Goal: Task Accomplishment & Management: Complete application form

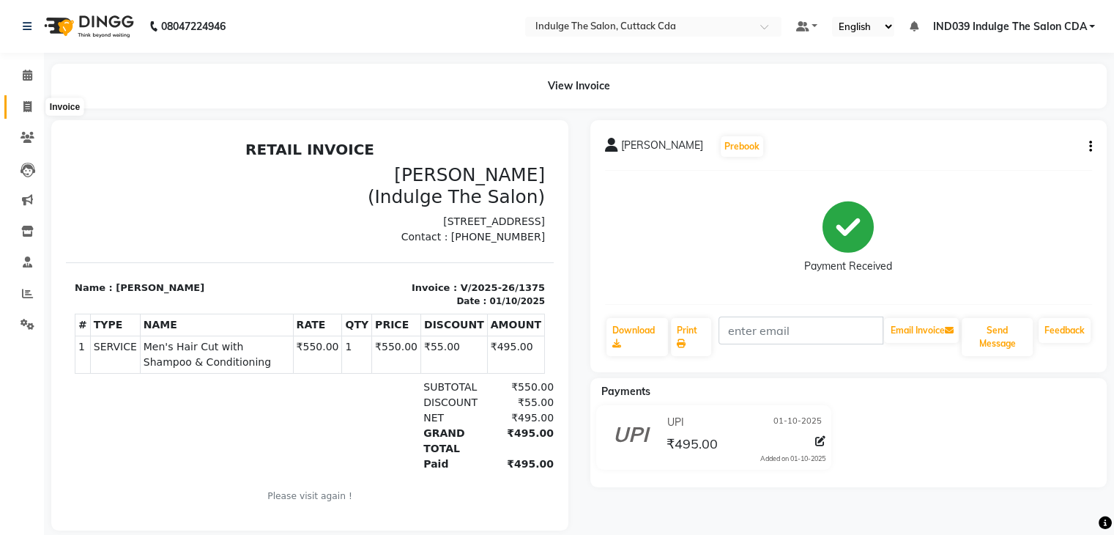
click at [25, 102] on icon at bounding box center [27, 106] width 8 height 11
select select "7297"
select select "service"
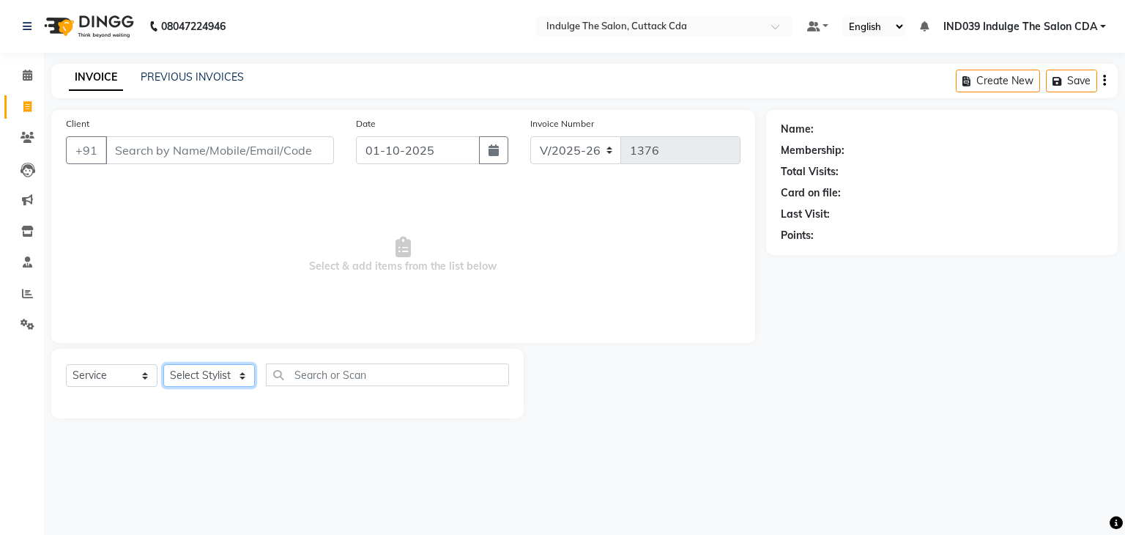
click at [201, 371] on select "Select Stylist" at bounding box center [209, 375] width 92 height 23
select select "91719"
click at [163, 365] on select "Select Stylist [PERSON_NAME]( Therapist ) [PERSON_NAME] IND039 Indulge The Salo…" at bounding box center [210, 375] width 94 height 23
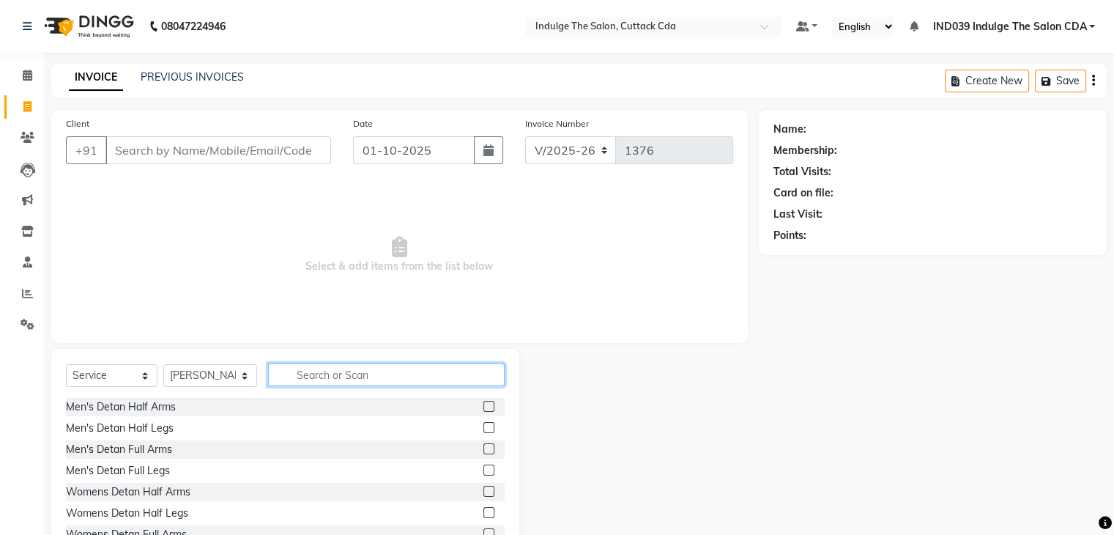
click at [357, 374] on input "text" at bounding box center [386, 374] width 236 height 23
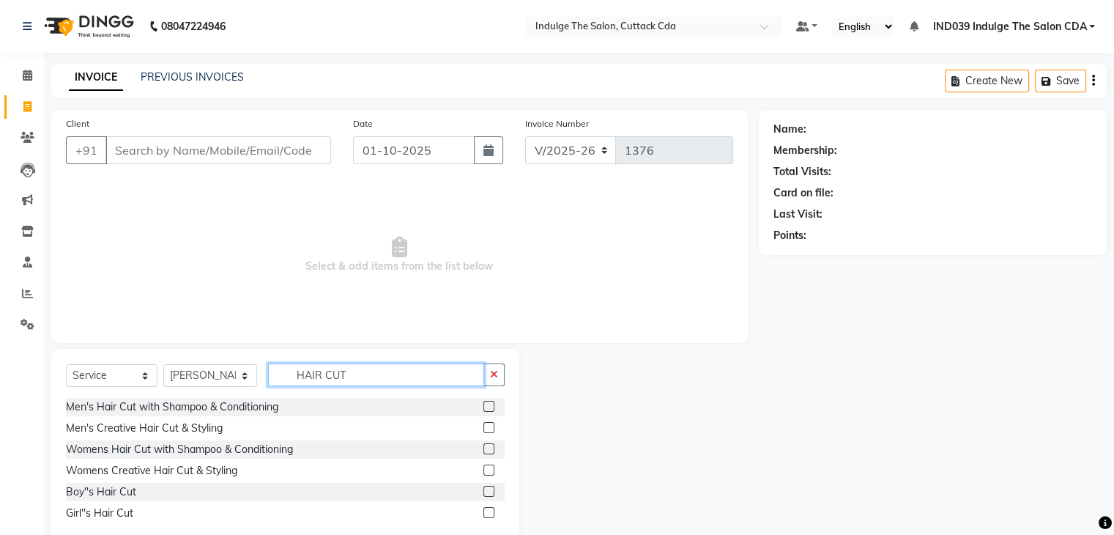
type input "HAIR CUT"
click at [487, 403] on label at bounding box center [488, 406] width 11 height 11
click at [487, 403] on input "checkbox" at bounding box center [488, 407] width 10 height 10
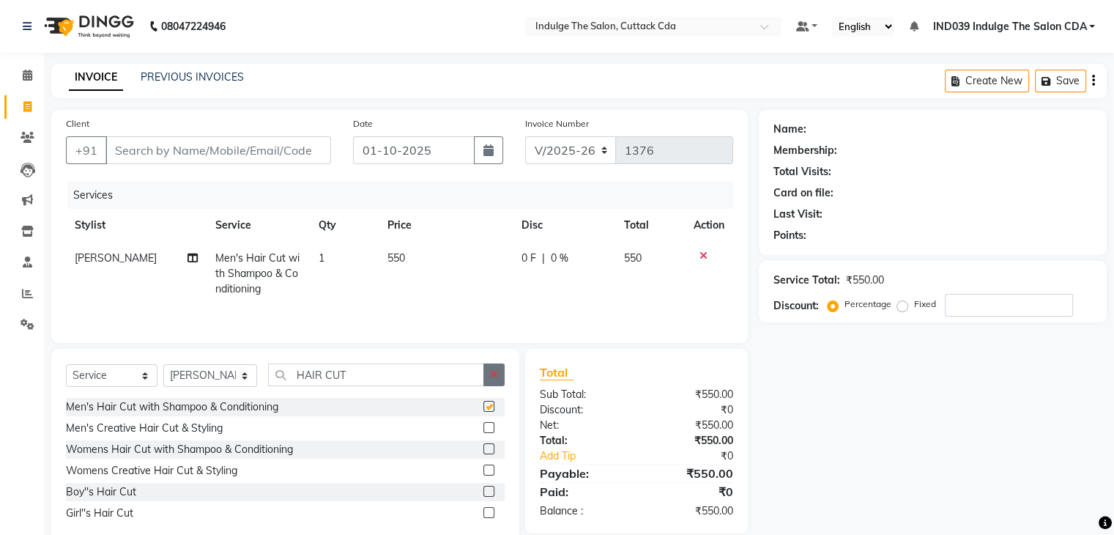
checkbox input "false"
click at [500, 374] on button "button" at bounding box center [493, 374] width 21 height 23
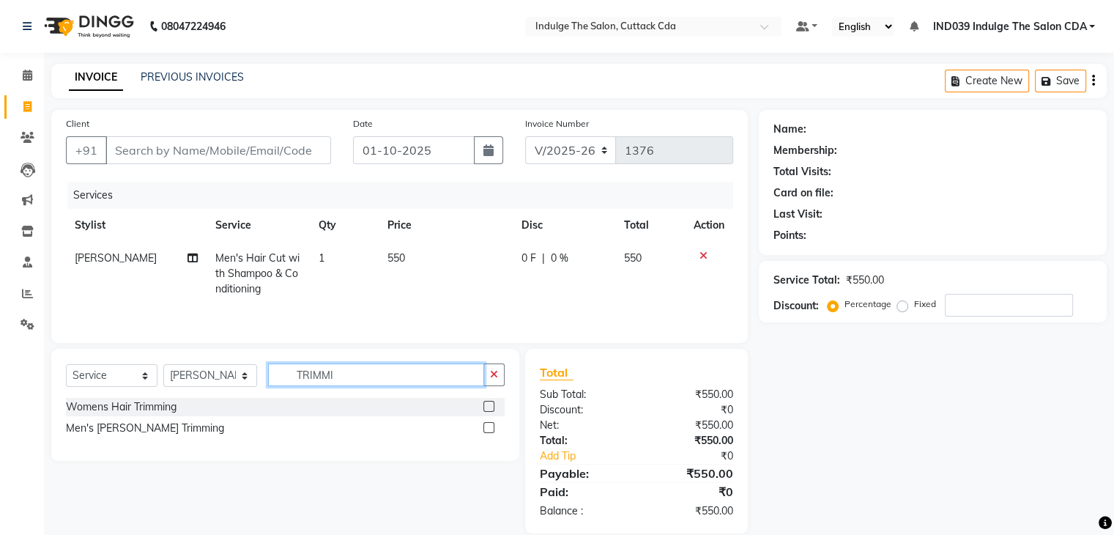
type input "TRIMMI"
click at [489, 425] on label at bounding box center [488, 427] width 11 height 11
click at [489, 425] on input "checkbox" at bounding box center [488, 428] width 10 height 10
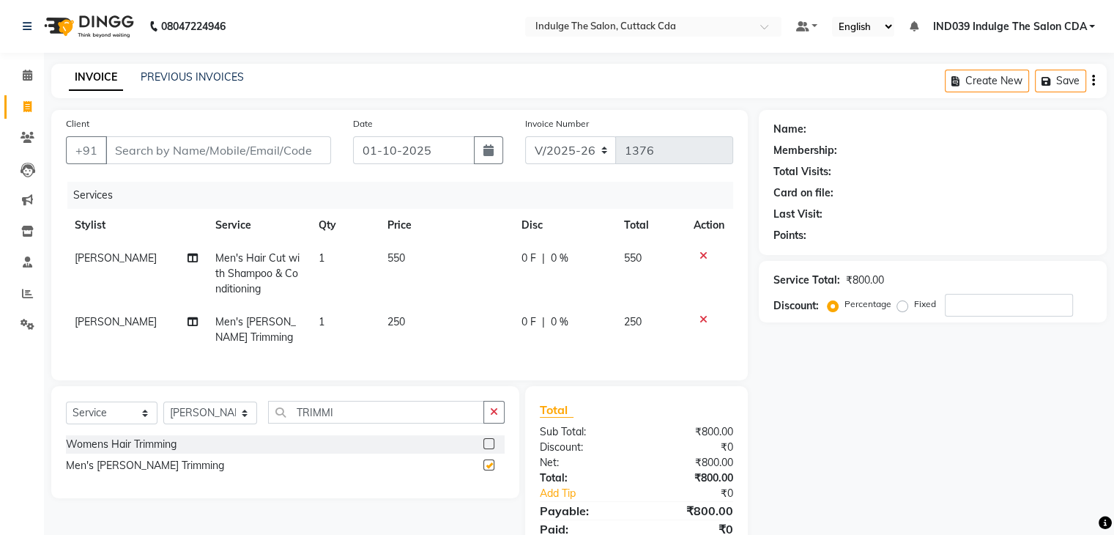
checkbox input "false"
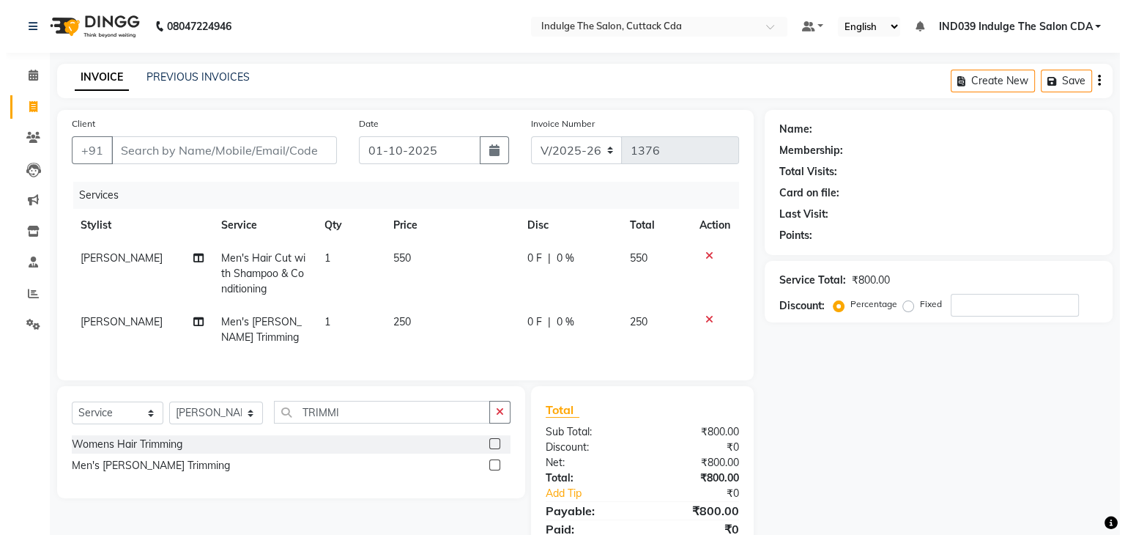
scroll to position [70, 0]
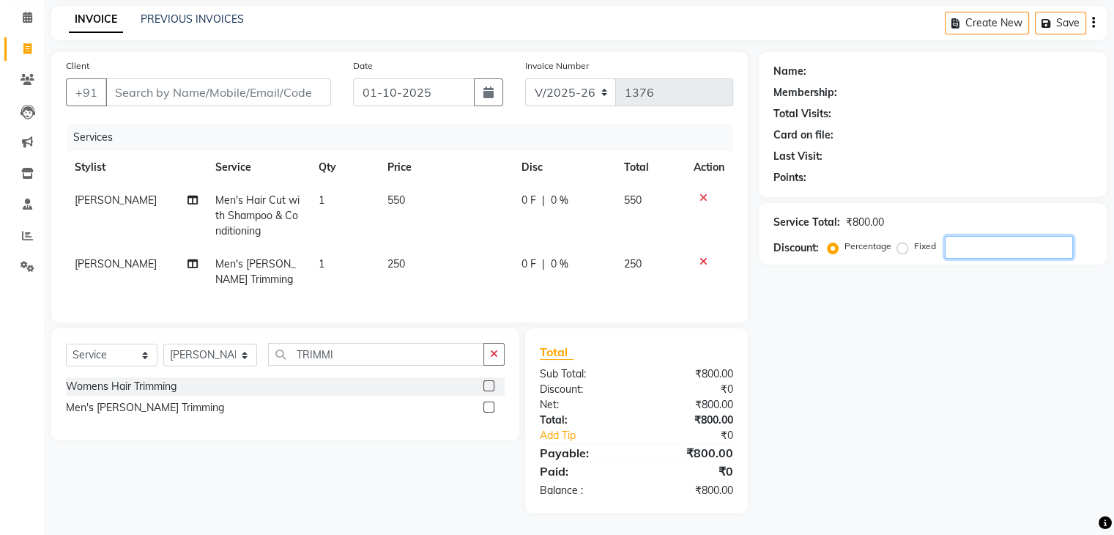
click at [965, 236] on input "number" at bounding box center [1009, 247] width 128 height 23
type input "10"
click at [179, 78] on input "Client" at bounding box center [218, 92] width 226 height 28
type input "9"
type input "0"
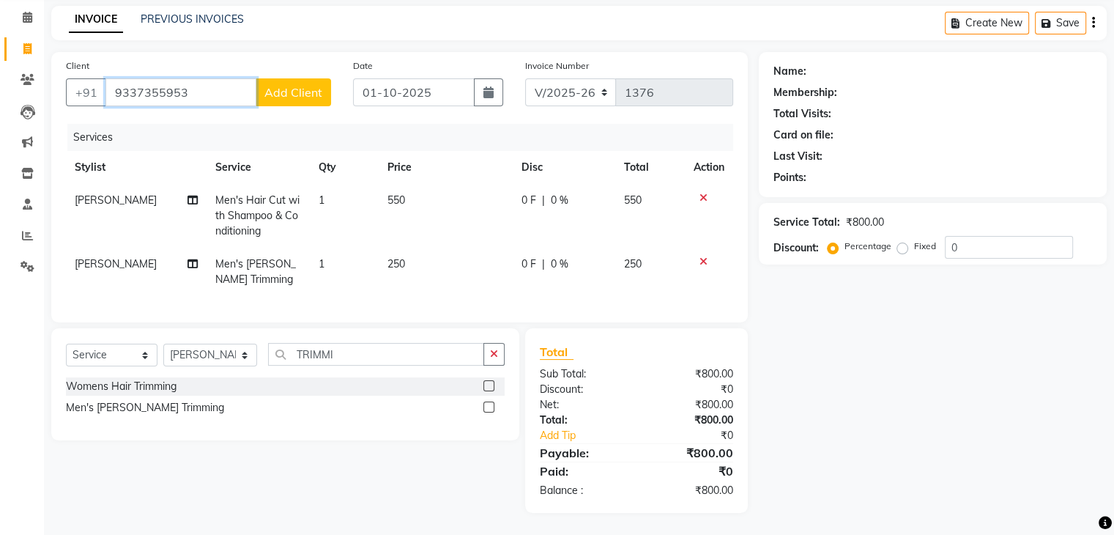
type input "9337355953"
click at [292, 86] on span "Add Client" at bounding box center [293, 92] width 58 height 15
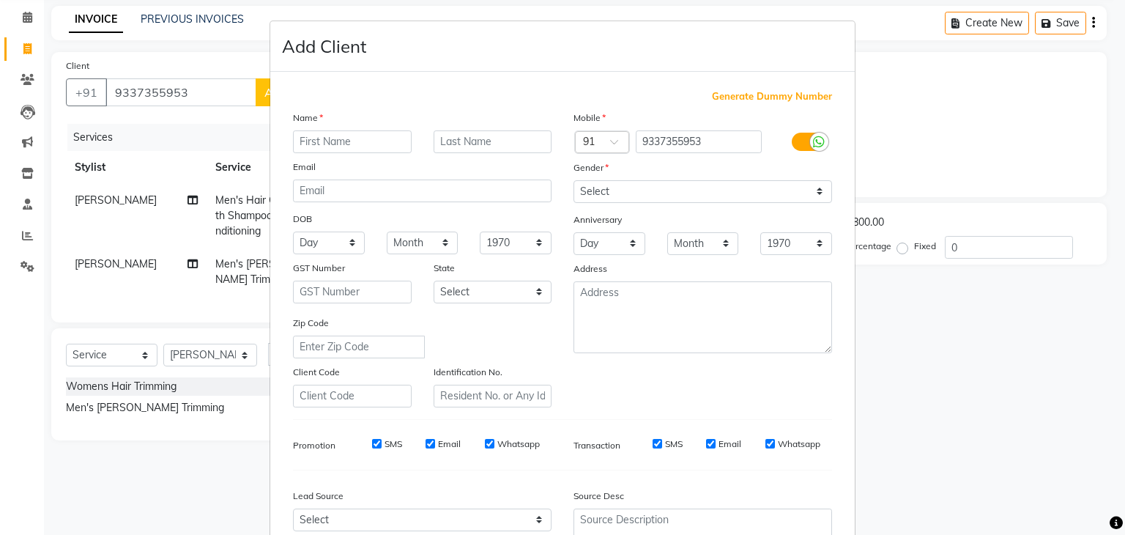
click at [335, 139] on input "text" at bounding box center [352, 141] width 119 height 23
type input "[PERSON_NAME]"
type input "NAYAK"
click at [607, 194] on select "Select [DEMOGRAPHIC_DATA] [DEMOGRAPHIC_DATA] Other Prefer Not To Say" at bounding box center [703, 191] width 259 height 23
select select "[DEMOGRAPHIC_DATA]"
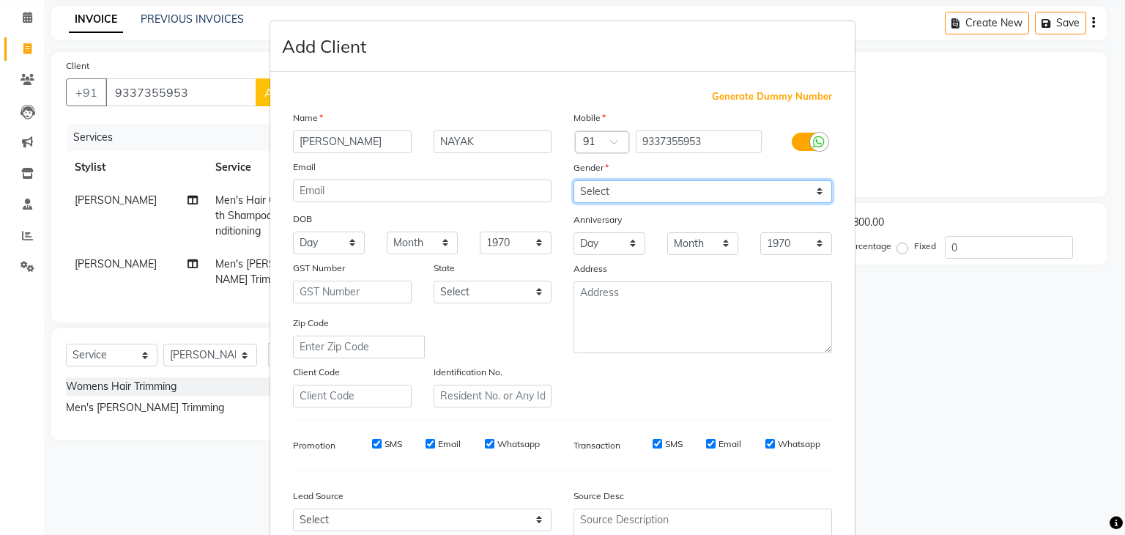
click at [574, 181] on select "Select [DEMOGRAPHIC_DATA] [DEMOGRAPHIC_DATA] Other Prefer Not To Say" at bounding box center [703, 191] width 259 height 23
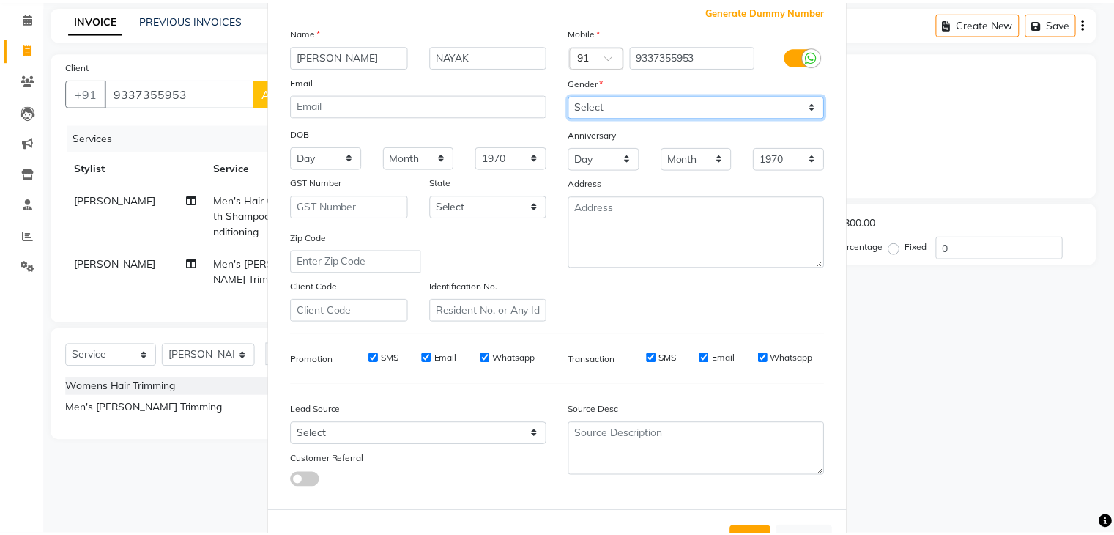
scroll to position [149, 0]
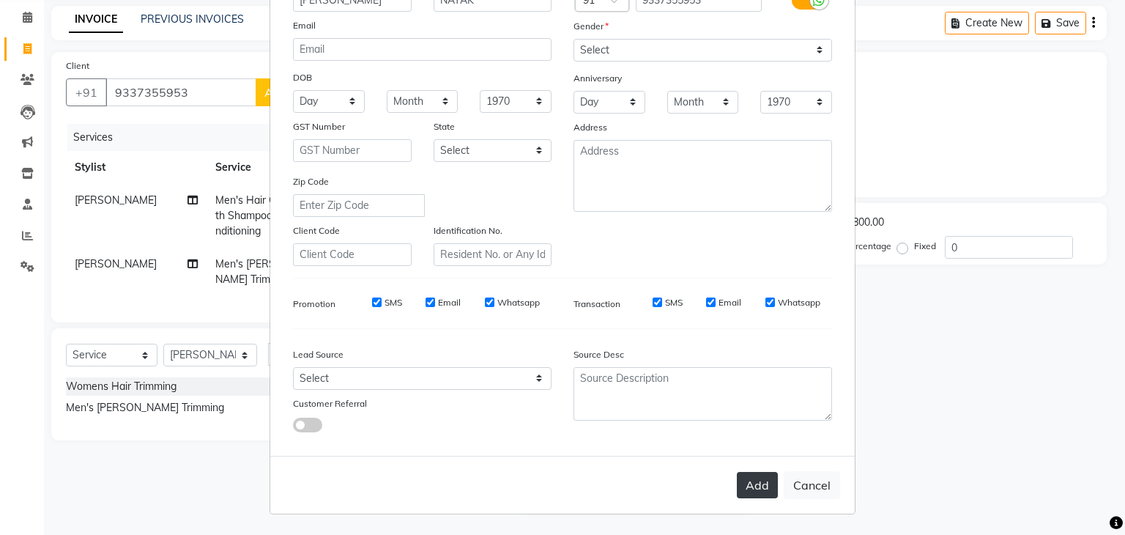
click at [755, 490] on button "Add" at bounding box center [757, 485] width 41 height 26
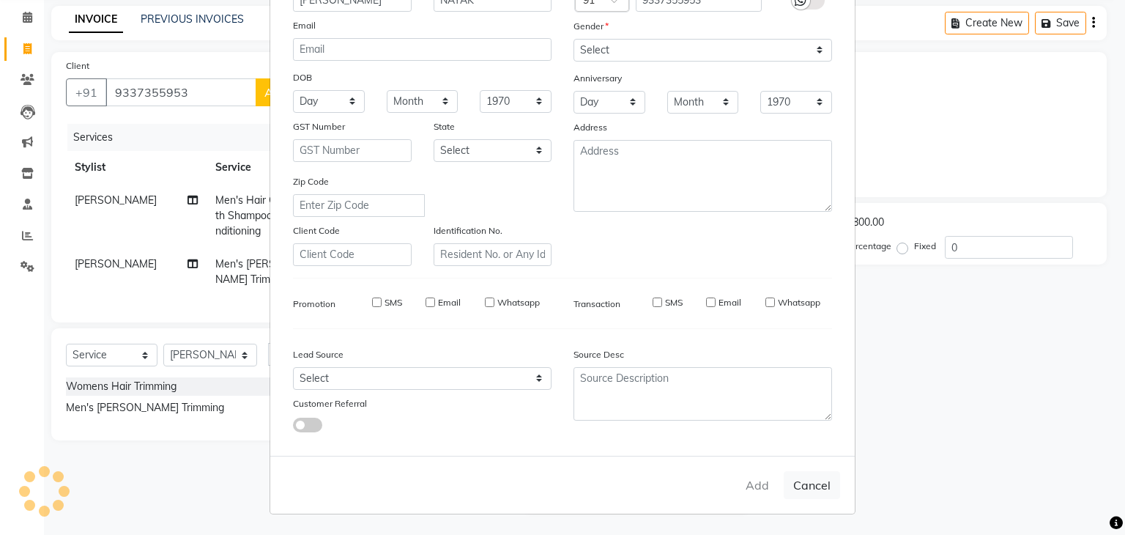
select select
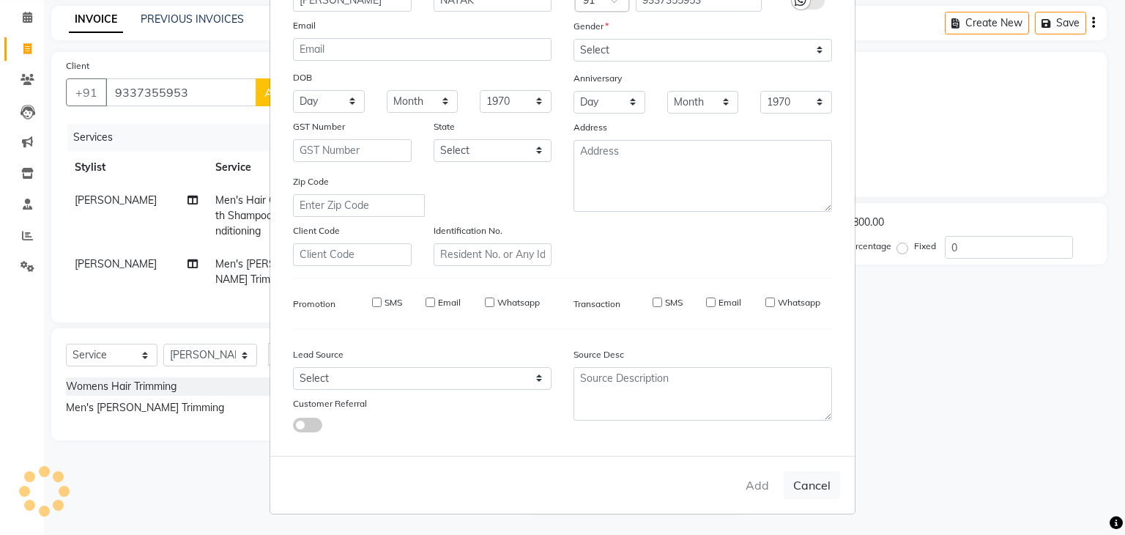
select select
checkbox input "false"
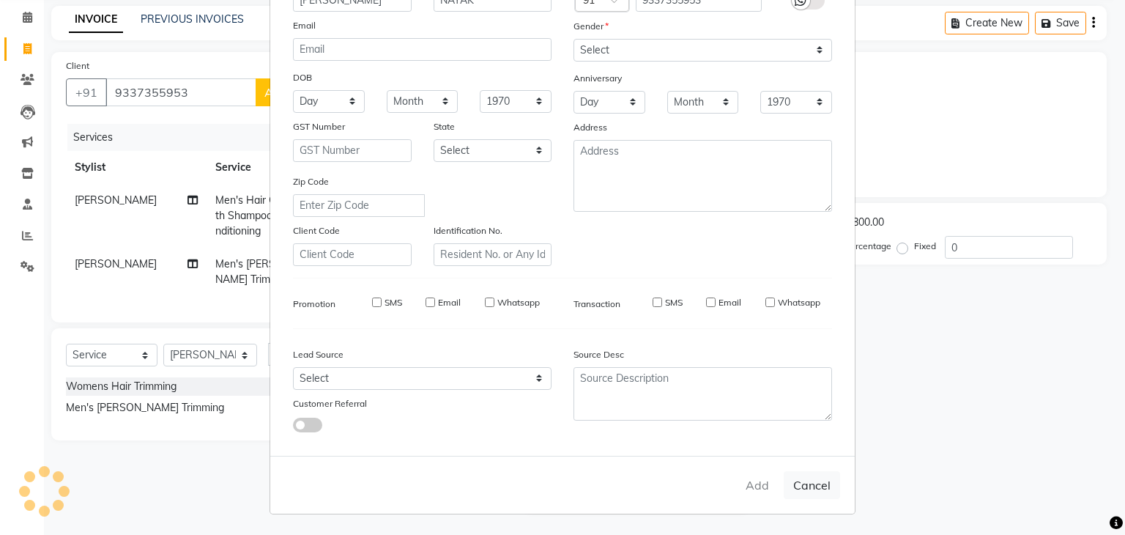
checkbox input "false"
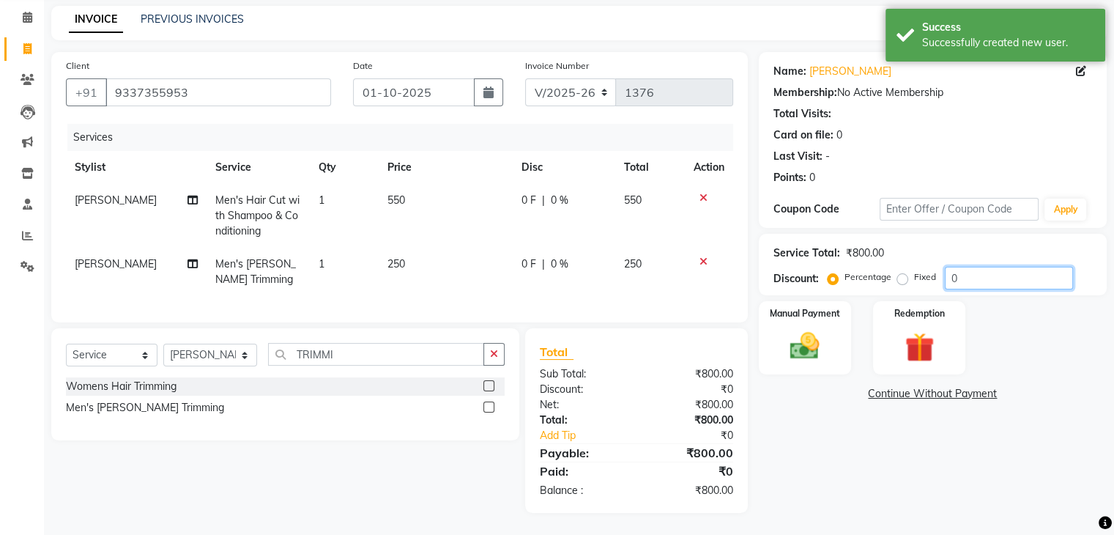
click at [990, 267] on input "0" at bounding box center [1009, 278] width 128 height 23
type input "010"
click at [794, 329] on img at bounding box center [804, 346] width 49 height 35
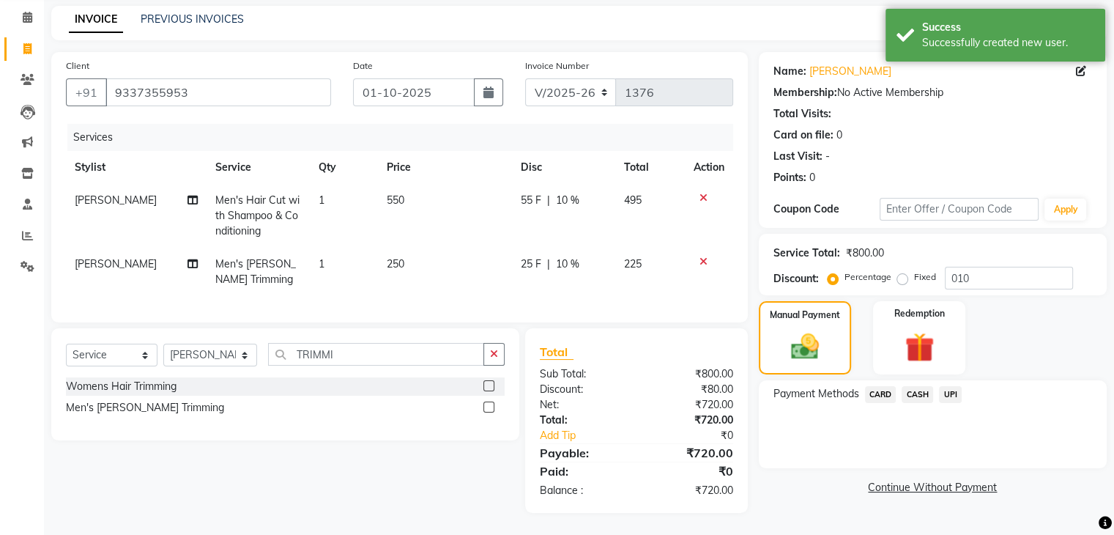
click at [950, 386] on span "UPI" at bounding box center [950, 394] width 23 height 17
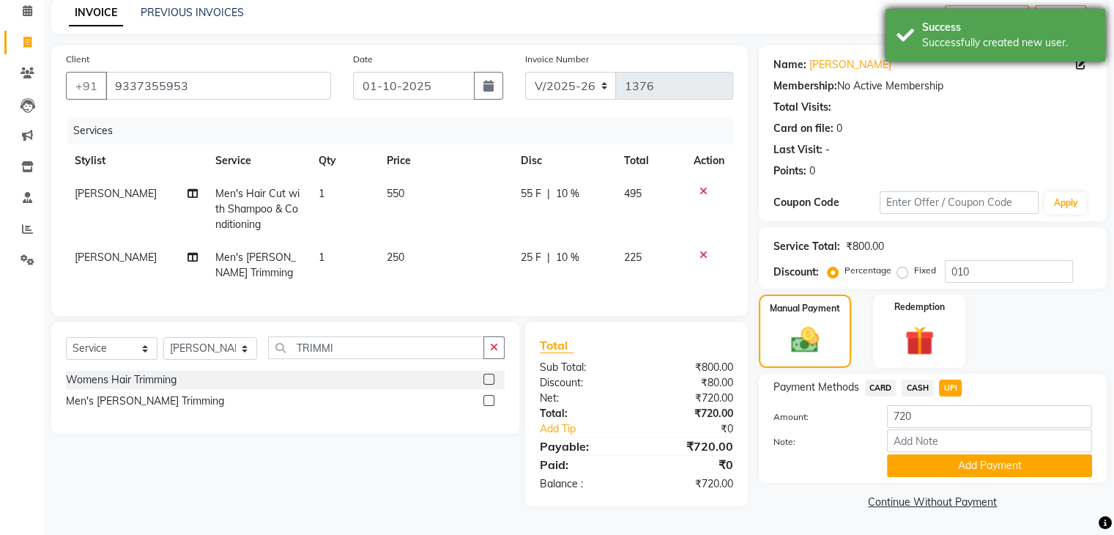
click at [996, 31] on div "Success" at bounding box center [1008, 27] width 172 height 15
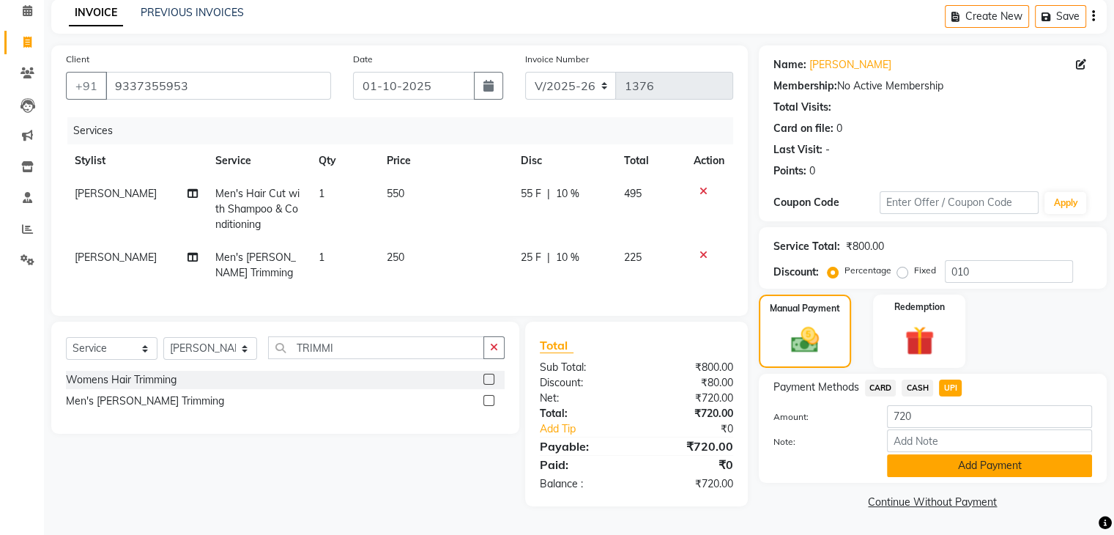
click at [1037, 465] on button "Add Payment" at bounding box center [989, 465] width 205 height 23
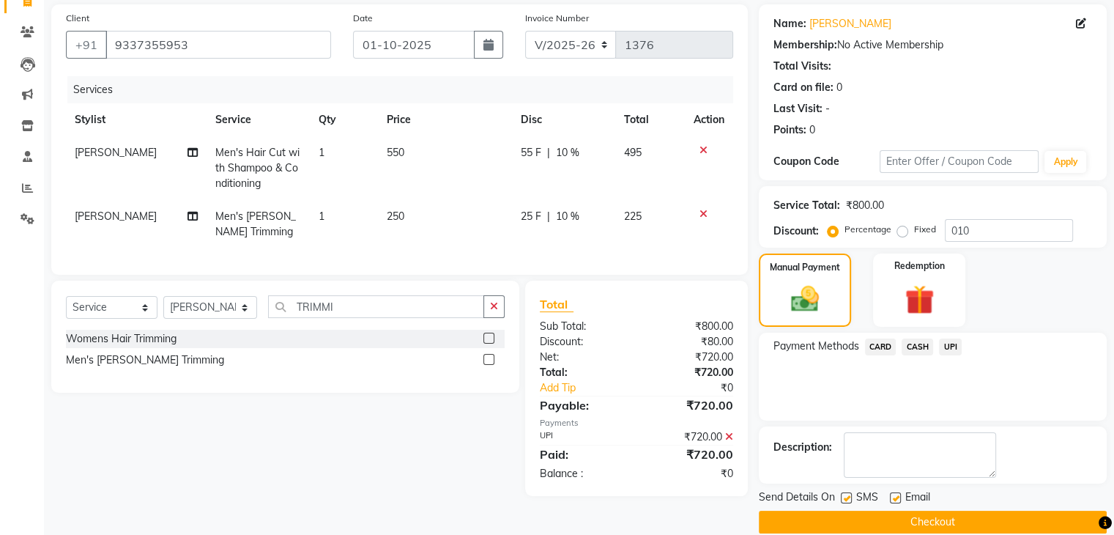
scroll to position [125, 0]
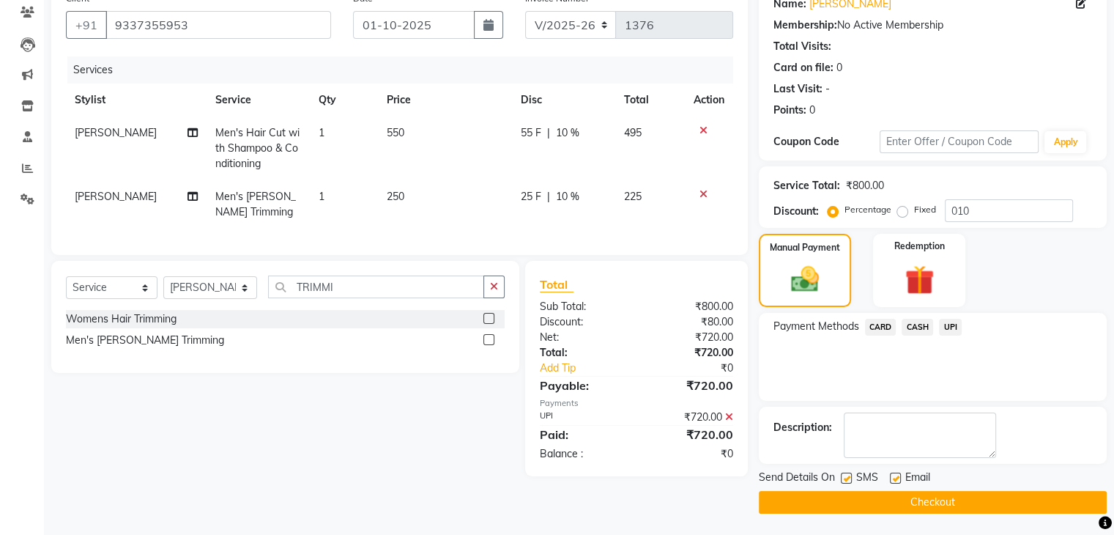
click at [989, 500] on button "Checkout" at bounding box center [933, 502] width 348 height 23
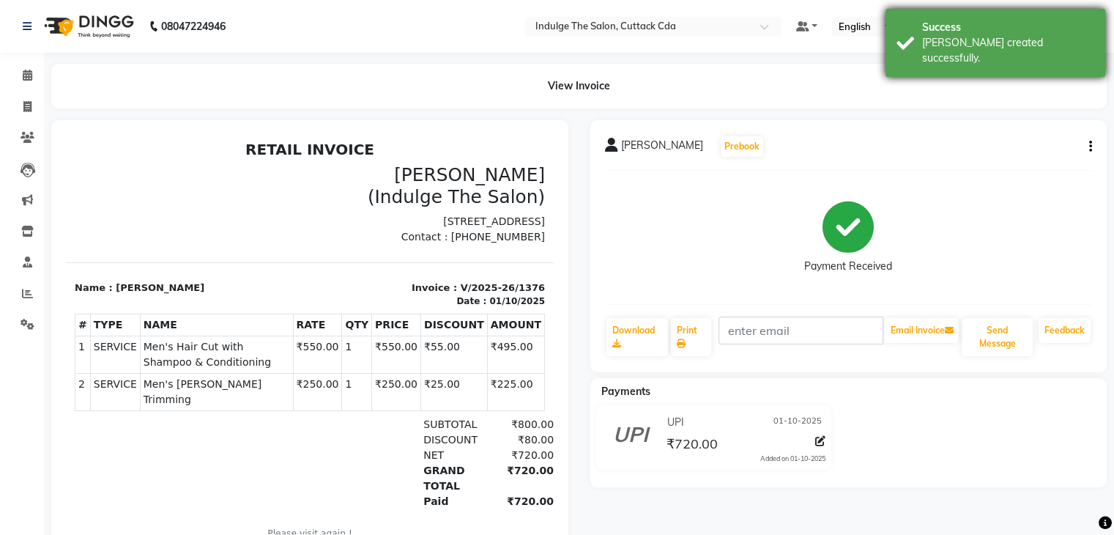
click at [971, 23] on div "Success" at bounding box center [1008, 27] width 172 height 15
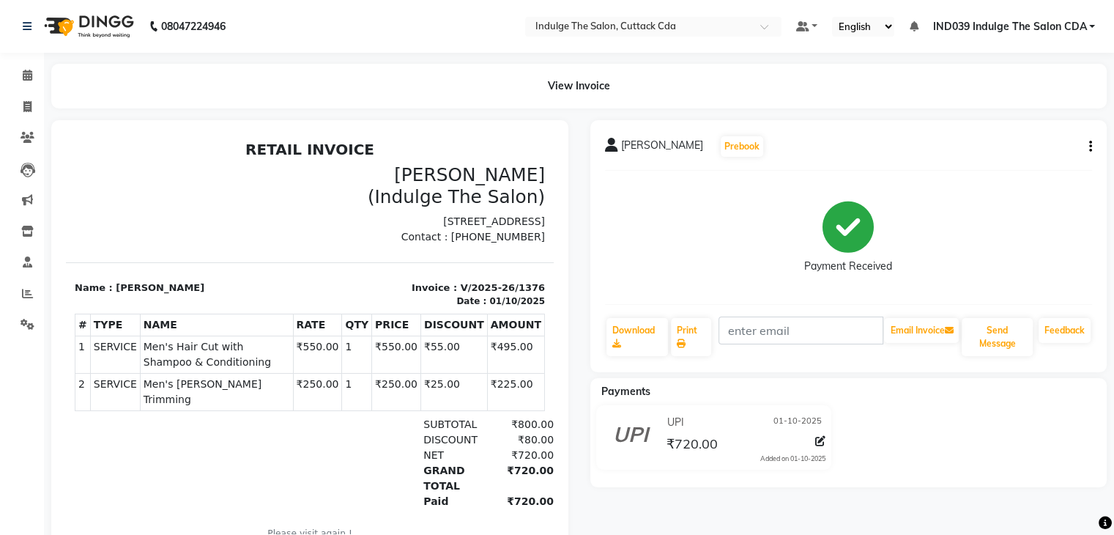
scroll to position [50, 0]
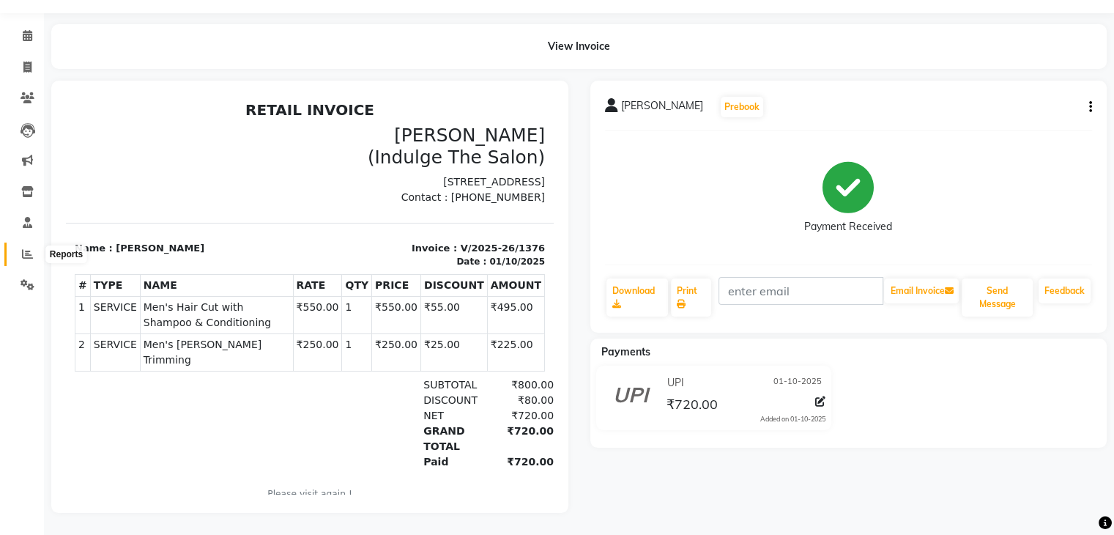
click at [27, 248] on icon at bounding box center [27, 253] width 11 height 11
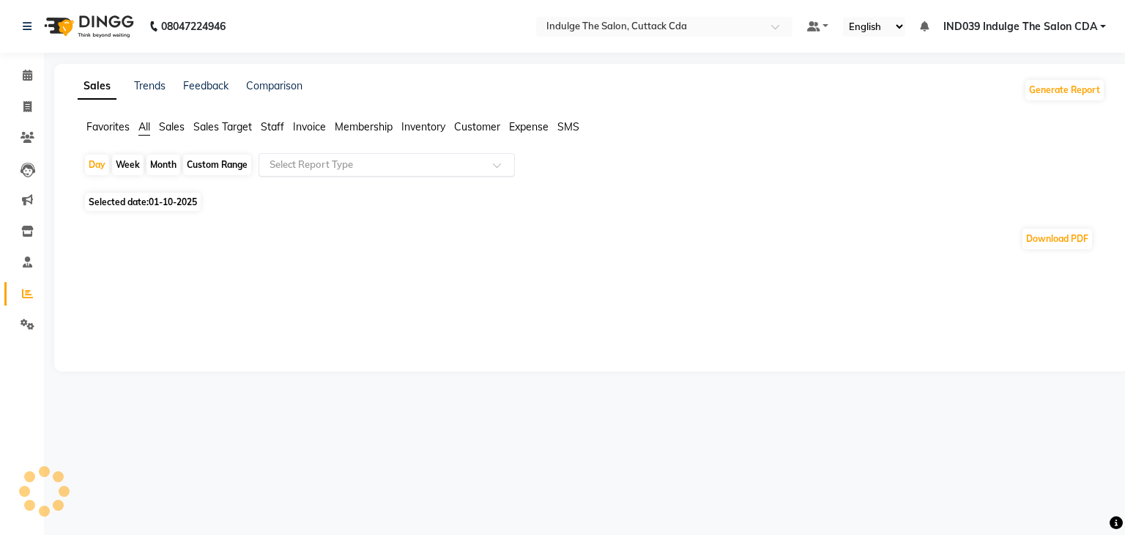
click at [323, 163] on input "text" at bounding box center [372, 164] width 211 height 15
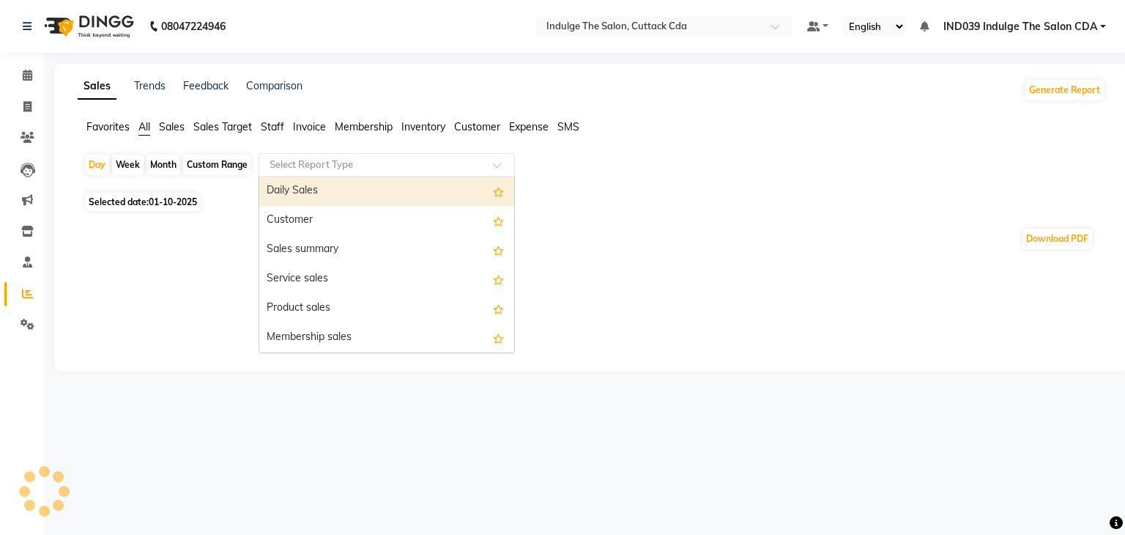
click at [325, 185] on div "Daily Sales" at bounding box center [386, 191] width 255 height 29
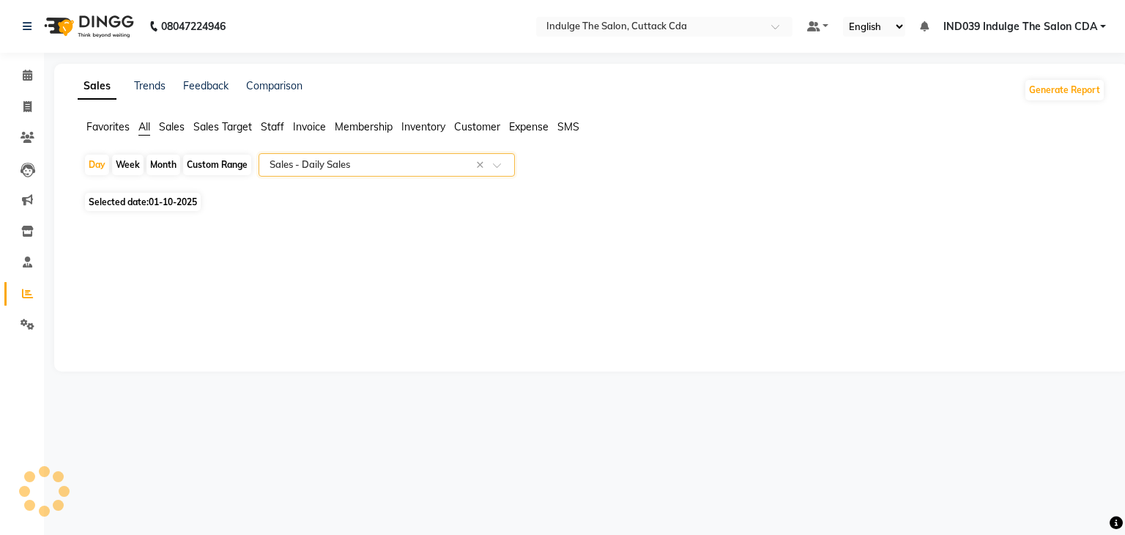
select select "full_report"
select select "csv"
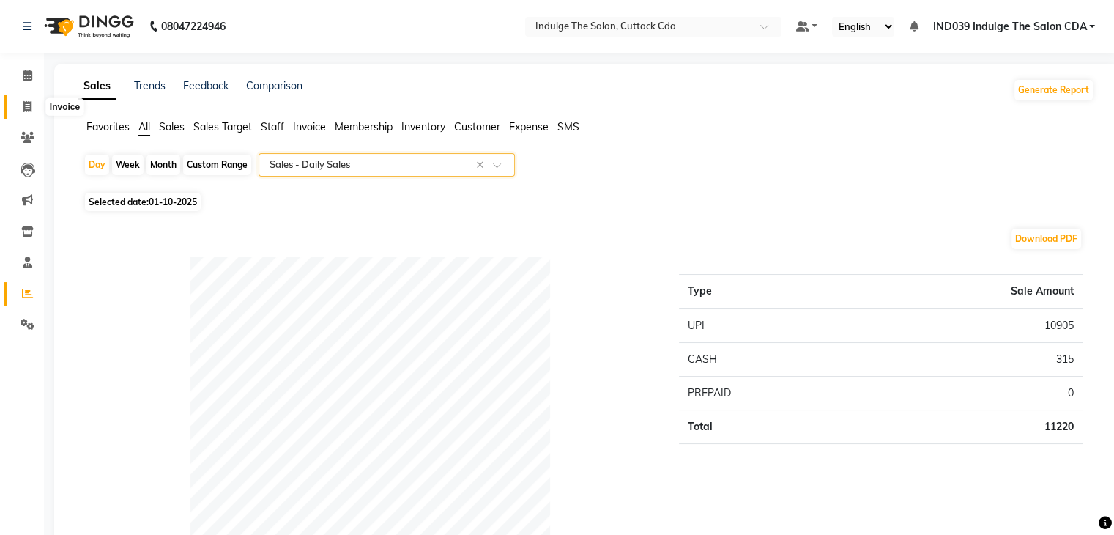
click at [26, 108] on icon at bounding box center [27, 106] width 8 height 11
select select "service"
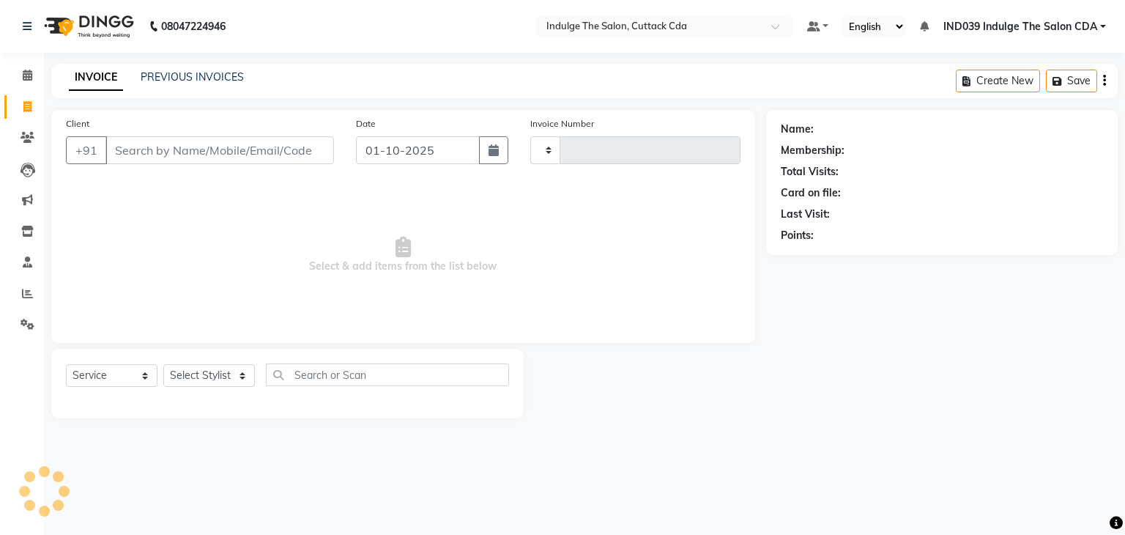
type input "1377"
select select "7297"
click at [166, 75] on link "PREVIOUS INVOICES" at bounding box center [192, 76] width 103 height 13
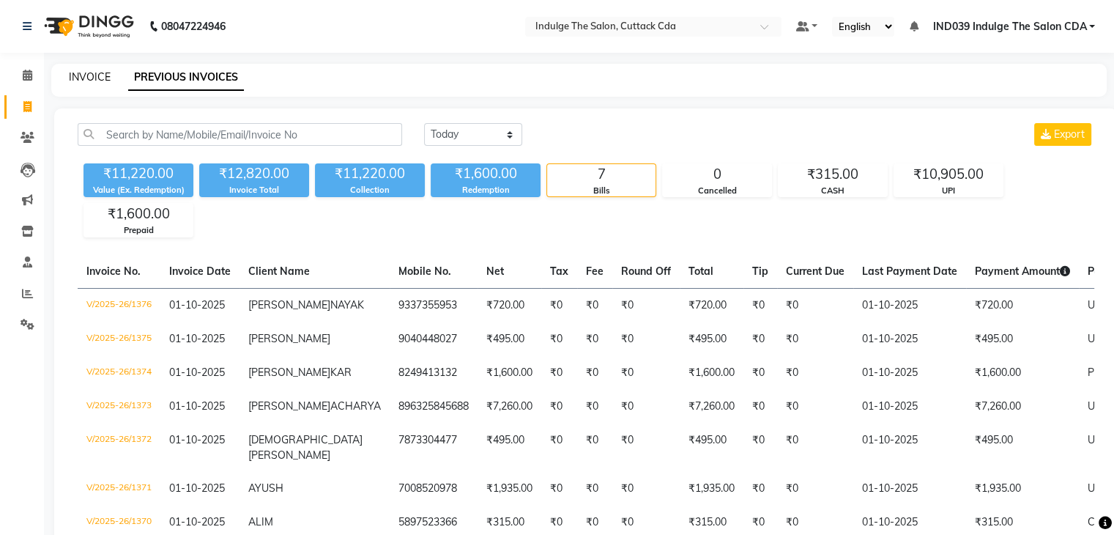
click at [96, 76] on link "INVOICE" at bounding box center [90, 76] width 42 height 13
select select "service"
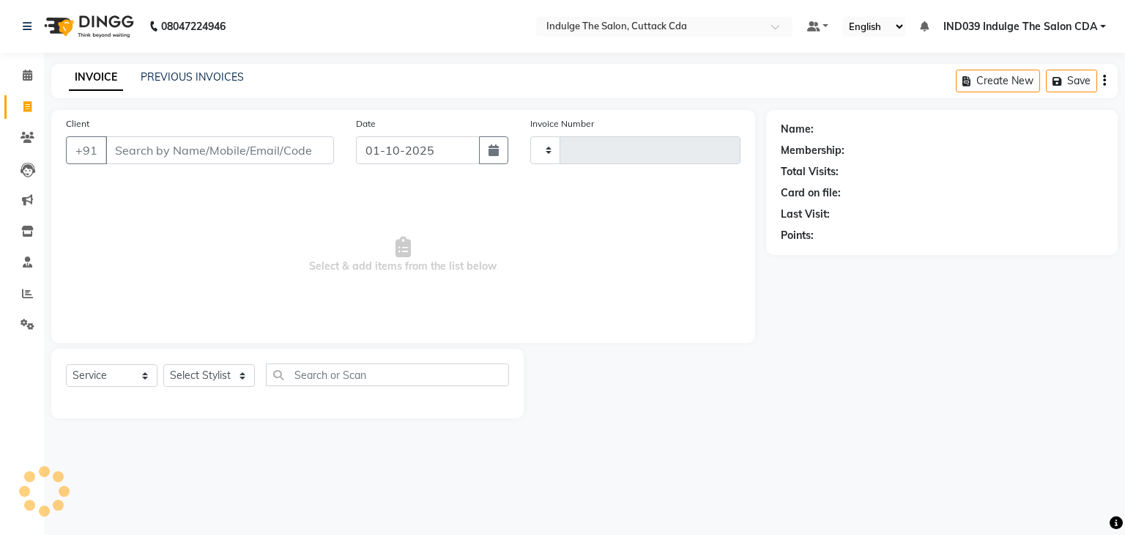
type input "1377"
select select "7297"
click at [20, 294] on span at bounding box center [28, 294] width 26 height 17
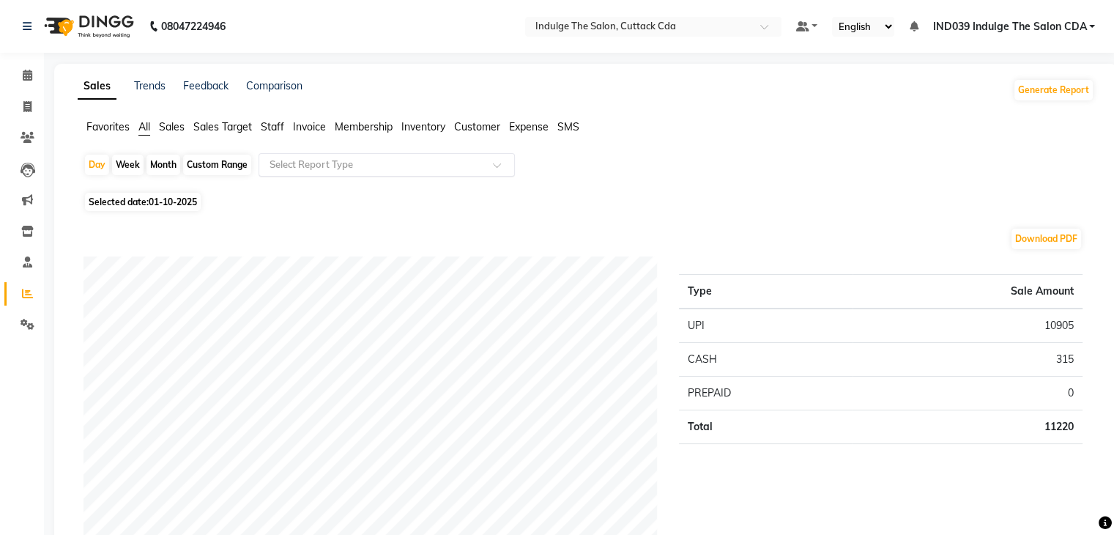
click at [318, 168] on input "text" at bounding box center [372, 164] width 211 height 15
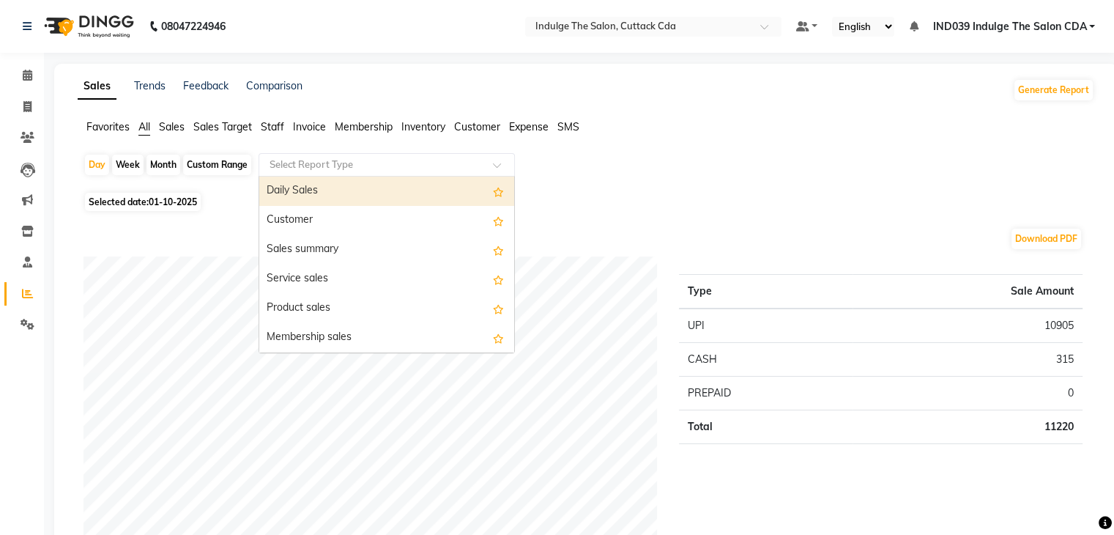
click at [322, 185] on div "Daily Sales" at bounding box center [386, 191] width 255 height 29
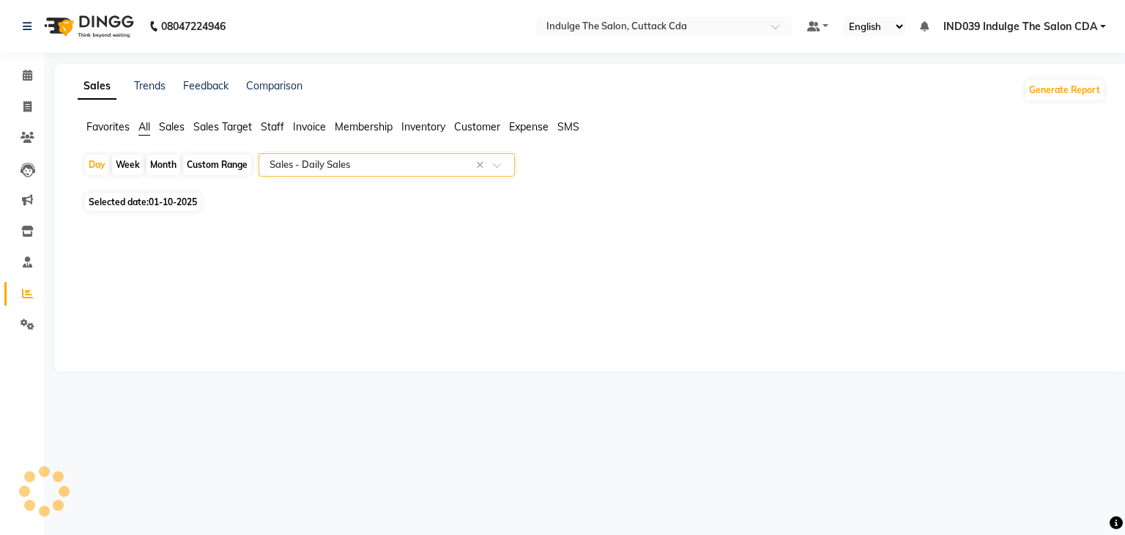
select select "full_report"
select select "csv"
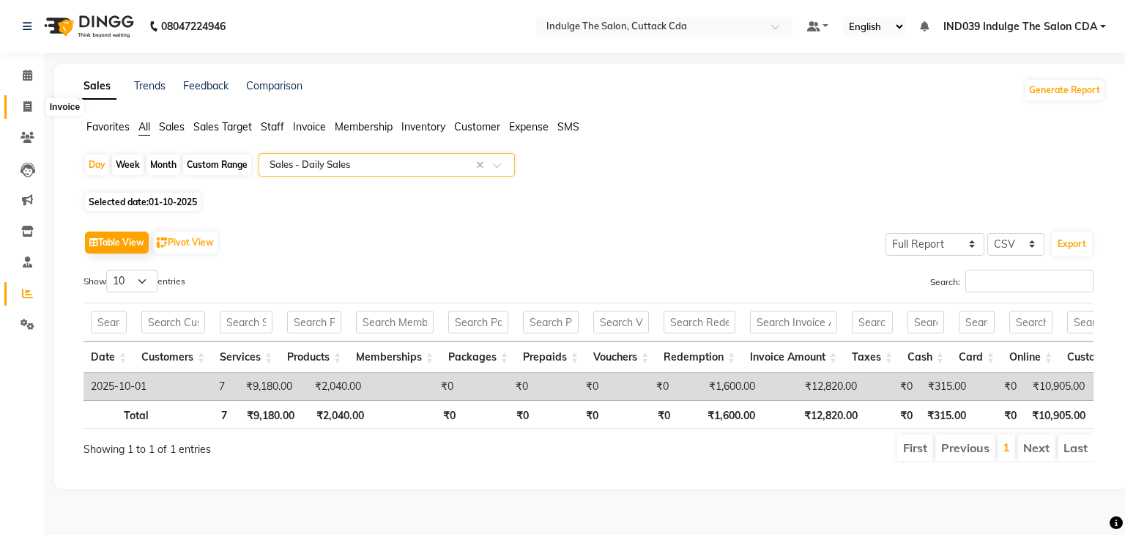
click at [22, 109] on span at bounding box center [28, 107] width 26 height 17
select select "service"
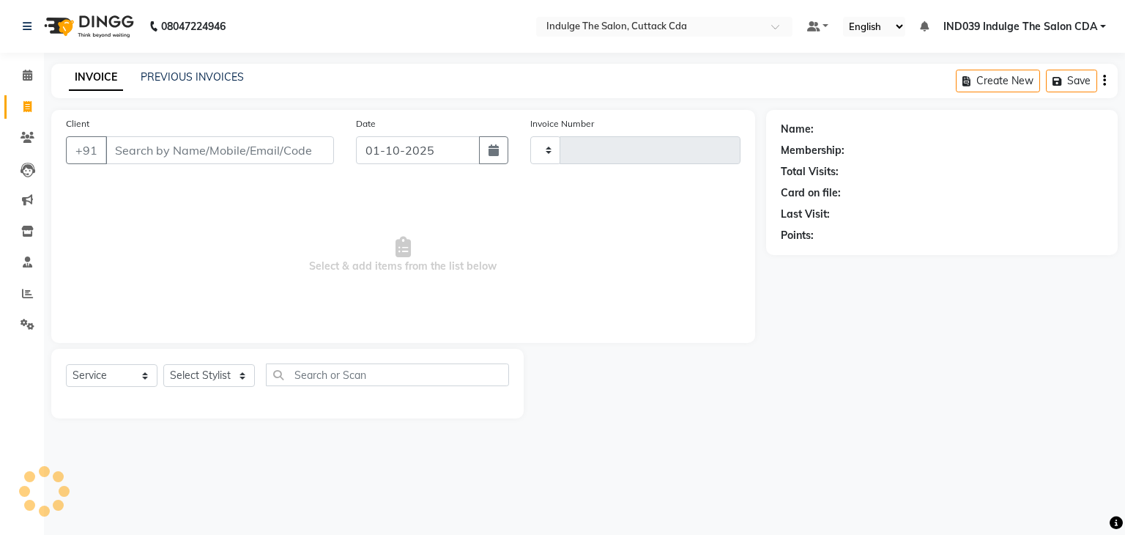
type input "1377"
select select "7297"
click at [163, 79] on link "PREVIOUS INVOICES" at bounding box center [192, 76] width 103 height 13
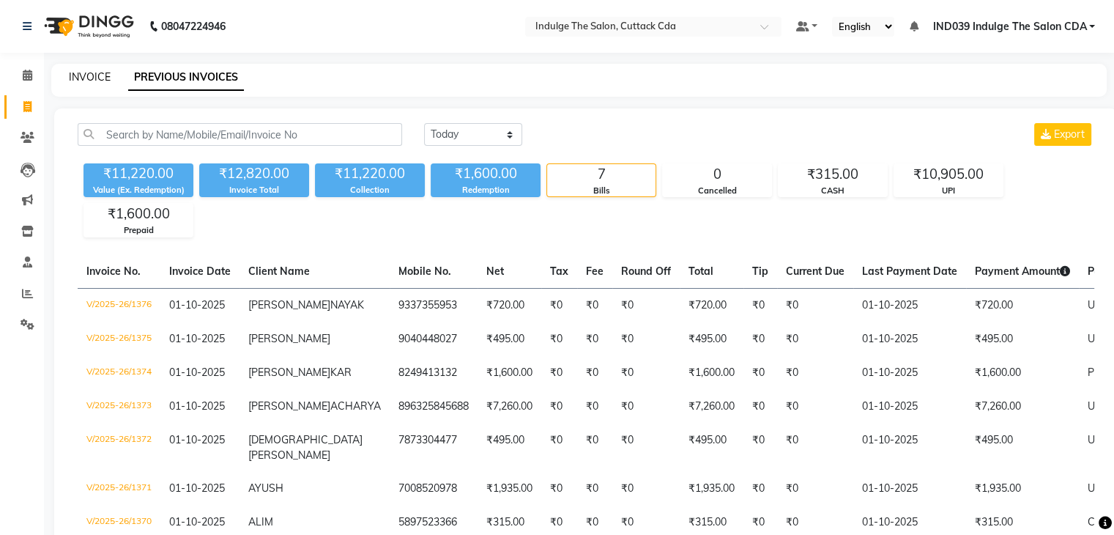
click at [88, 73] on link "INVOICE" at bounding box center [90, 76] width 42 height 13
select select "service"
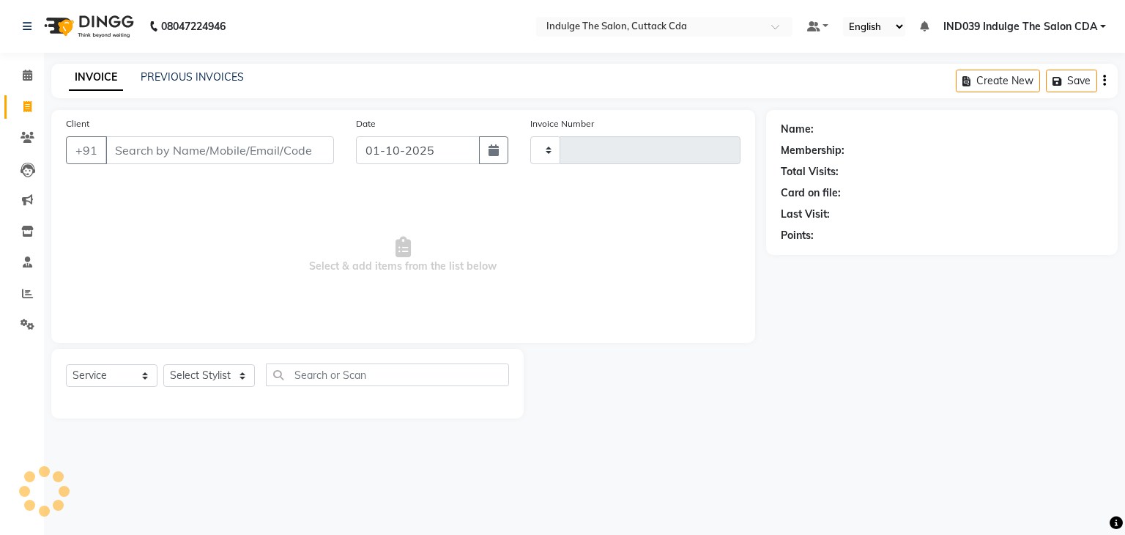
type input "1377"
select select "7297"
click at [218, 79] on link "PREVIOUS INVOICES" at bounding box center [192, 76] width 103 height 13
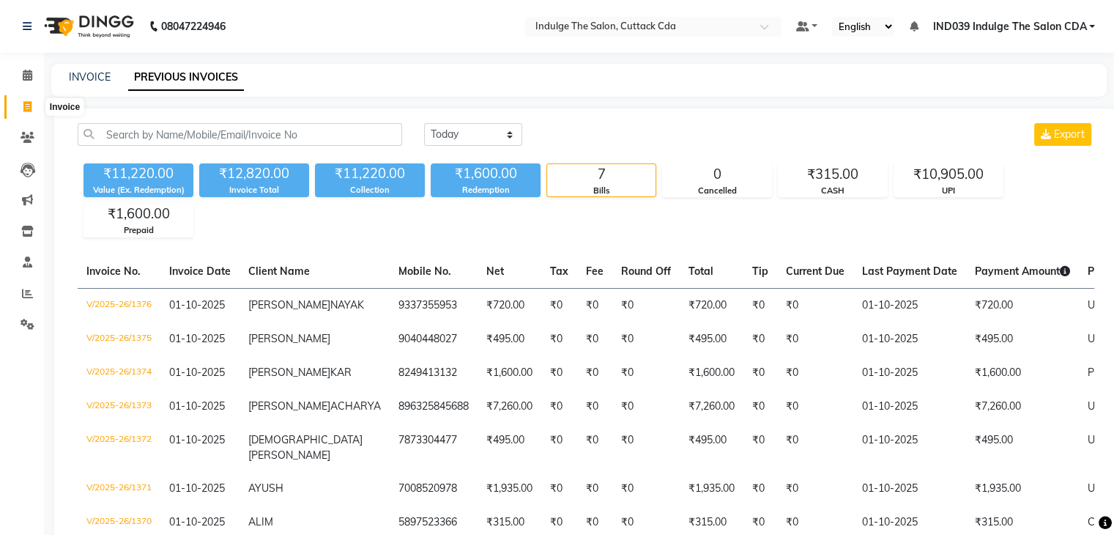
click at [31, 106] on span at bounding box center [28, 107] width 26 height 17
select select "service"
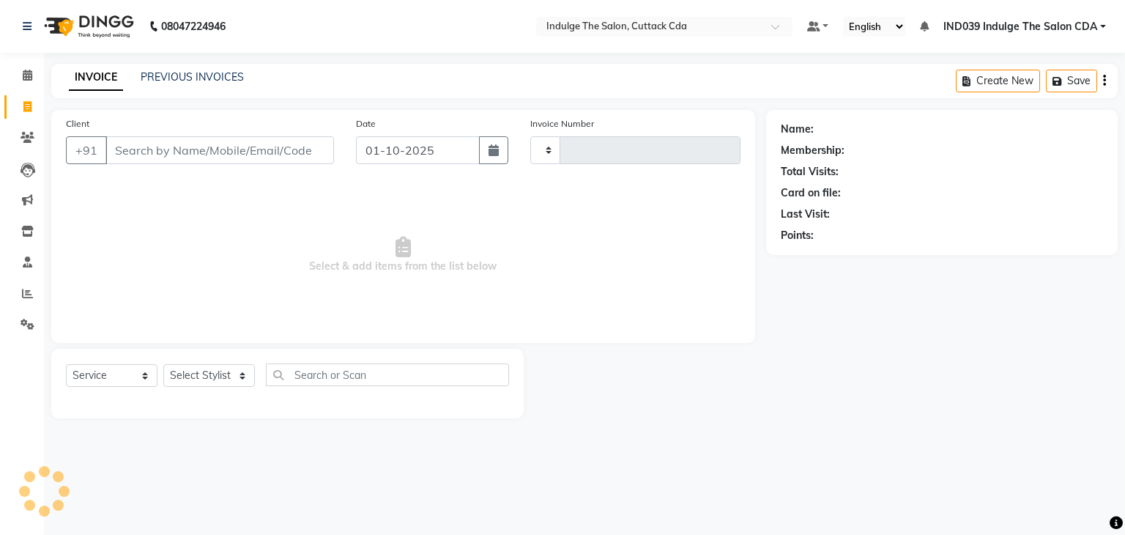
type input "1377"
select select "7297"
